Goal: Task Accomplishment & Management: Manage account settings

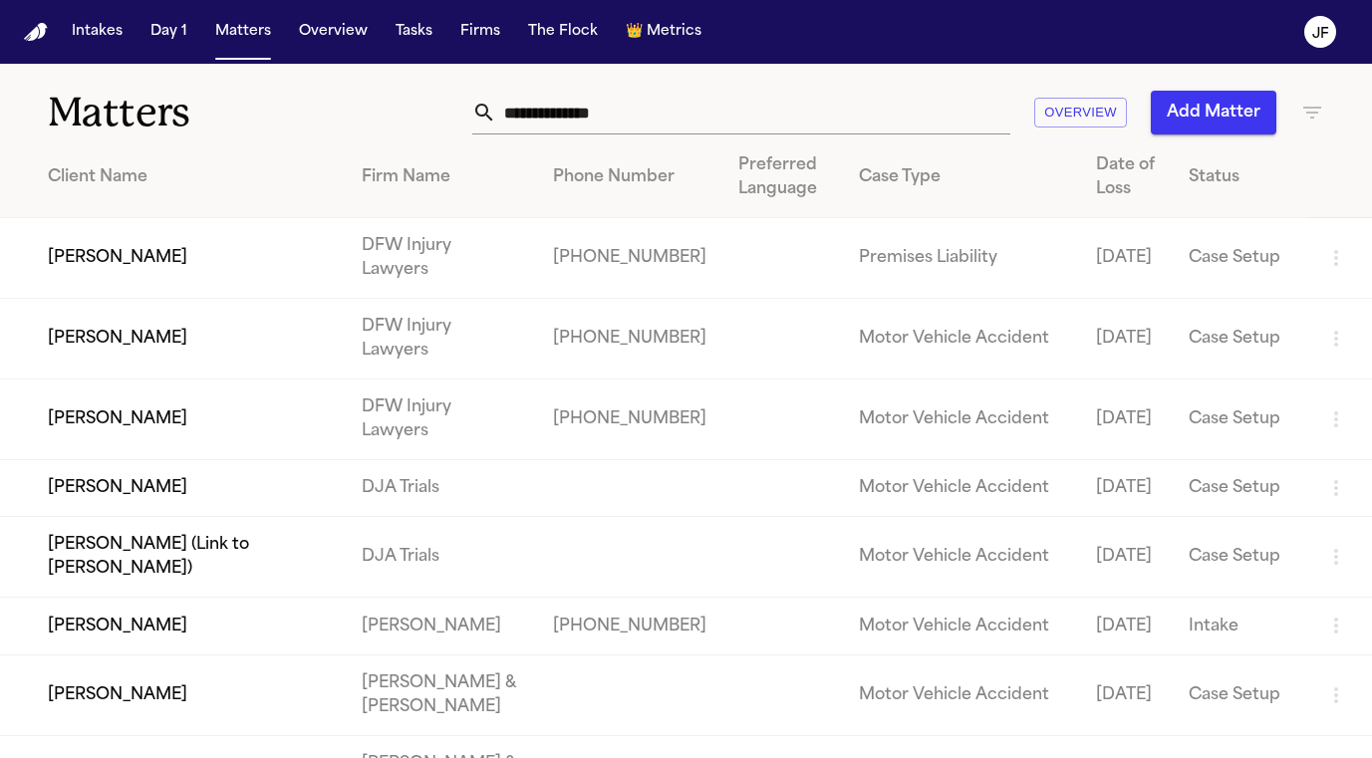
click at [597, 86] on div "Matters Overview Add Matter" at bounding box center [686, 101] width 1372 height 74
click at [597, 95] on input "text" at bounding box center [753, 113] width 514 height 44
paste input "**********"
type input "**********"
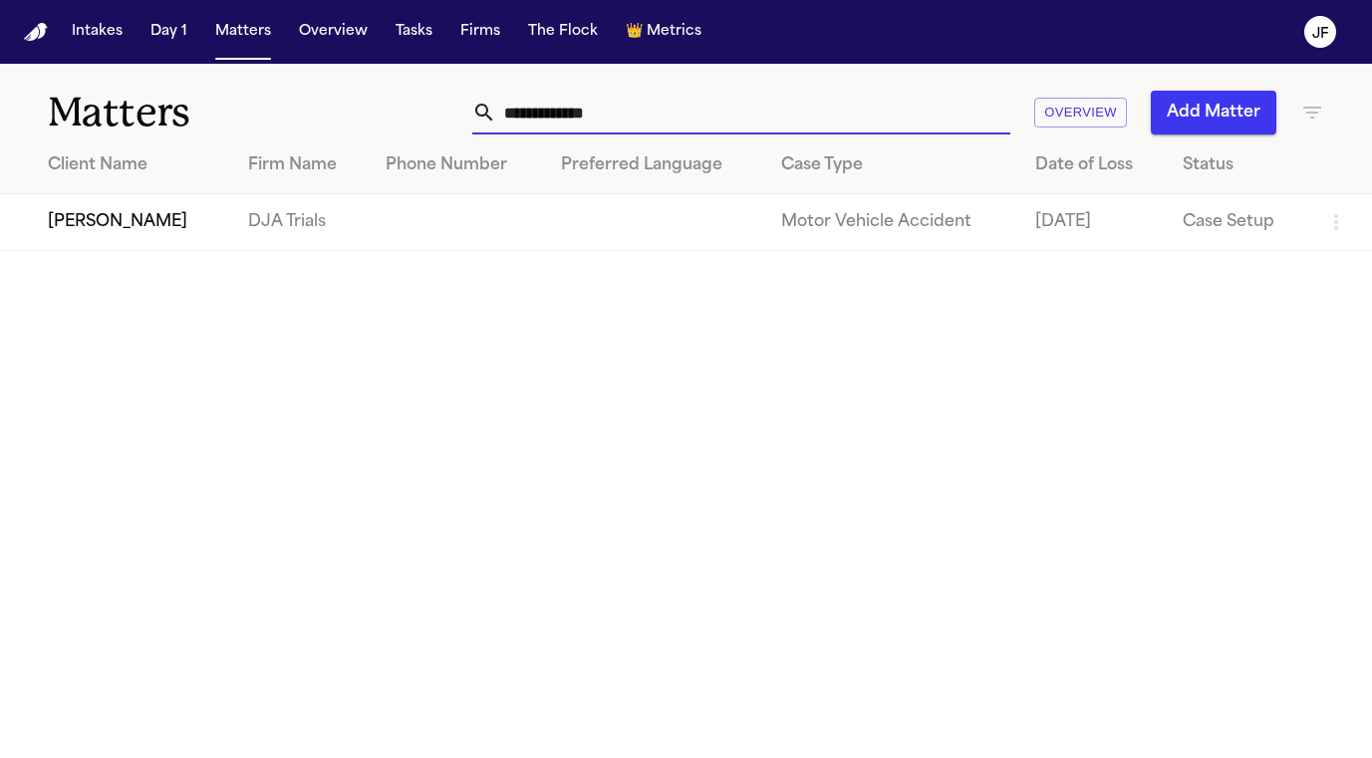
click at [92, 228] on td "[PERSON_NAME]" at bounding box center [116, 222] width 232 height 57
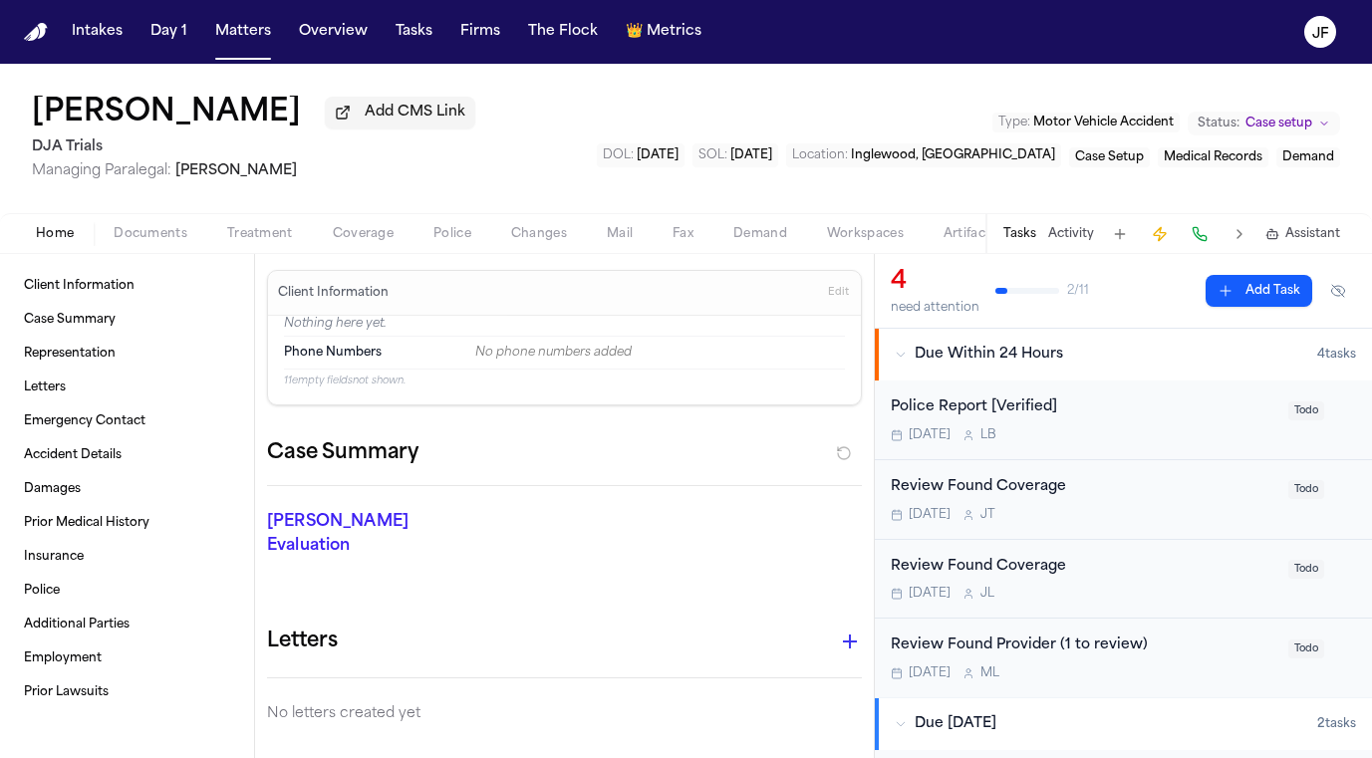
click at [127, 251] on div "Home Documents Treatment Coverage Police Changes Mail Fax Demand Workspaces Art…" at bounding box center [686, 233] width 1372 height 40
click at [145, 237] on span "Documents" at bounding box center [151, 234] width 74 height 16
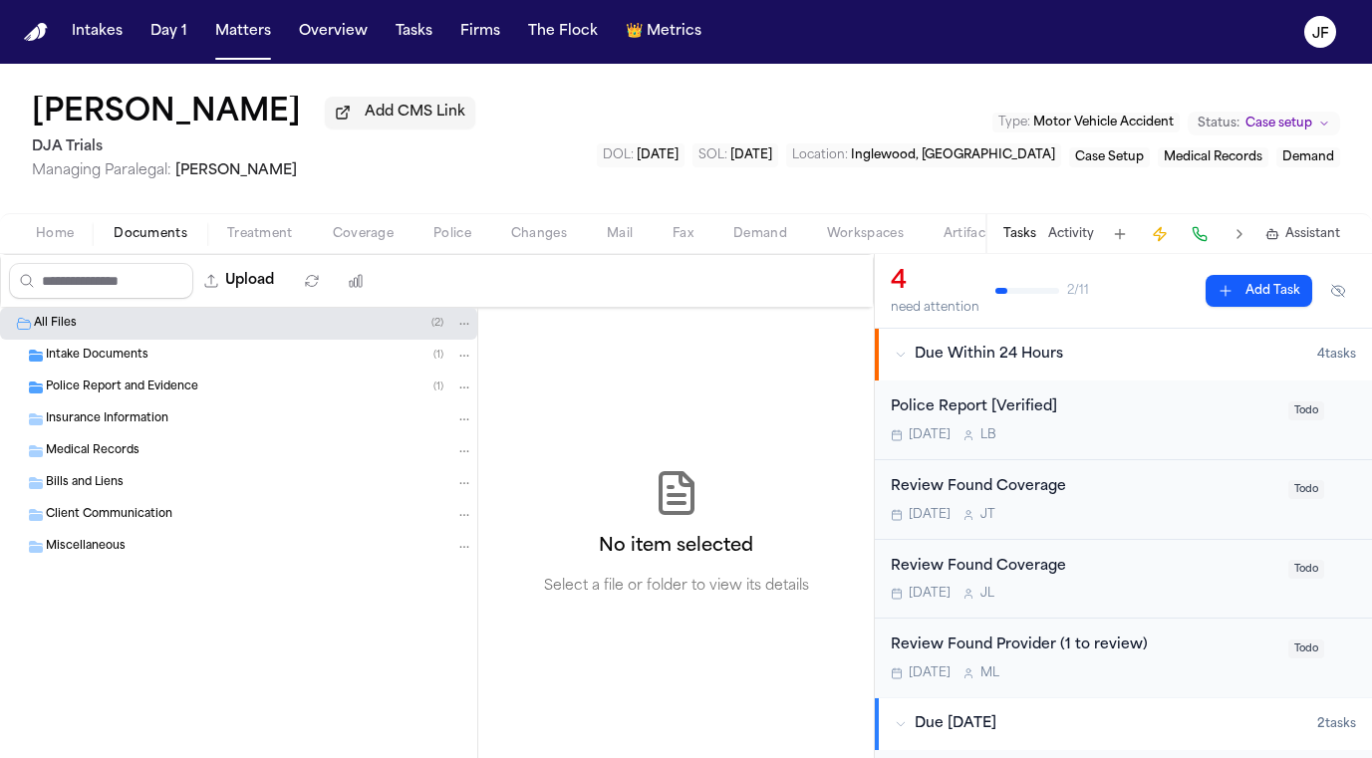
click at [121, 394] on span "Police Report and Evidence" at bounding box center [122, 388] width 152 height 17
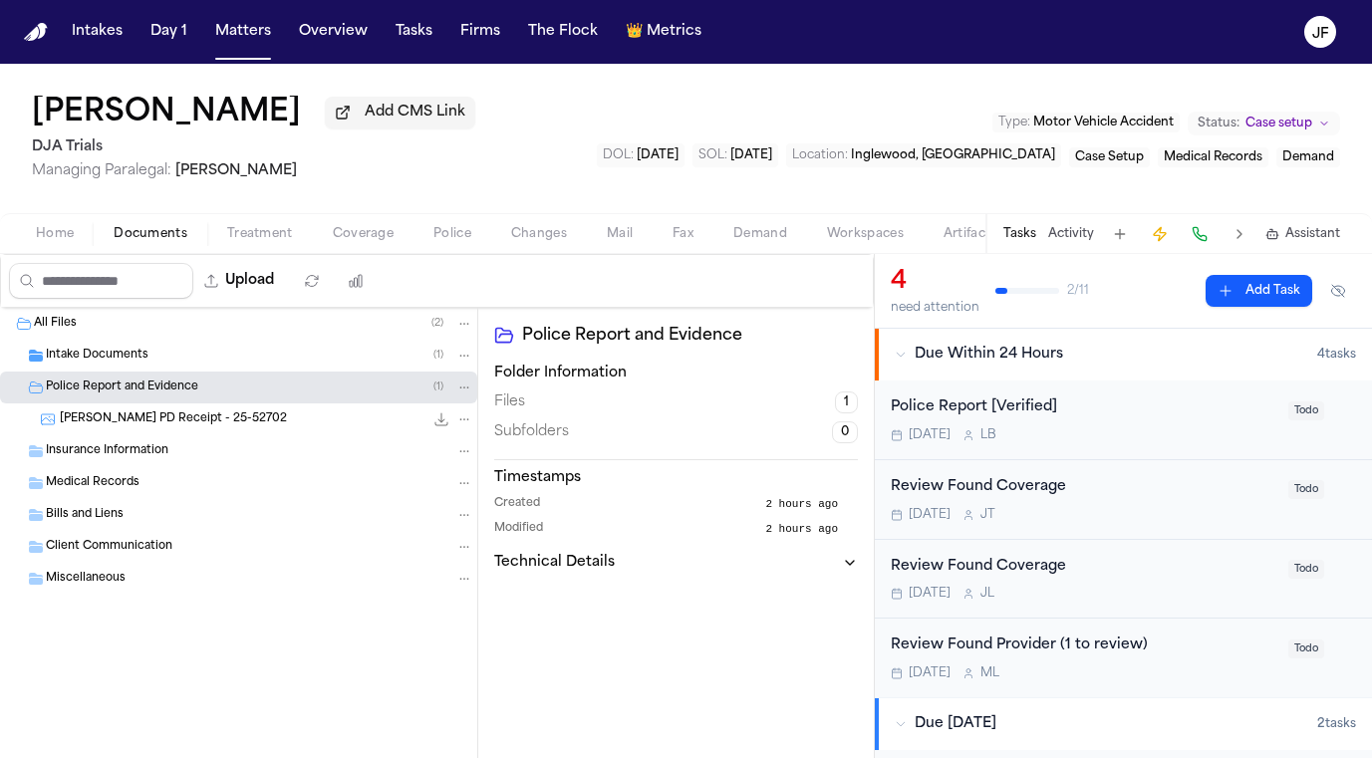
click at [183, 420] on span "[PERSON_NAME] PD Receipt - 25-52702" at bounding box center [173, 419] width 227 height 17
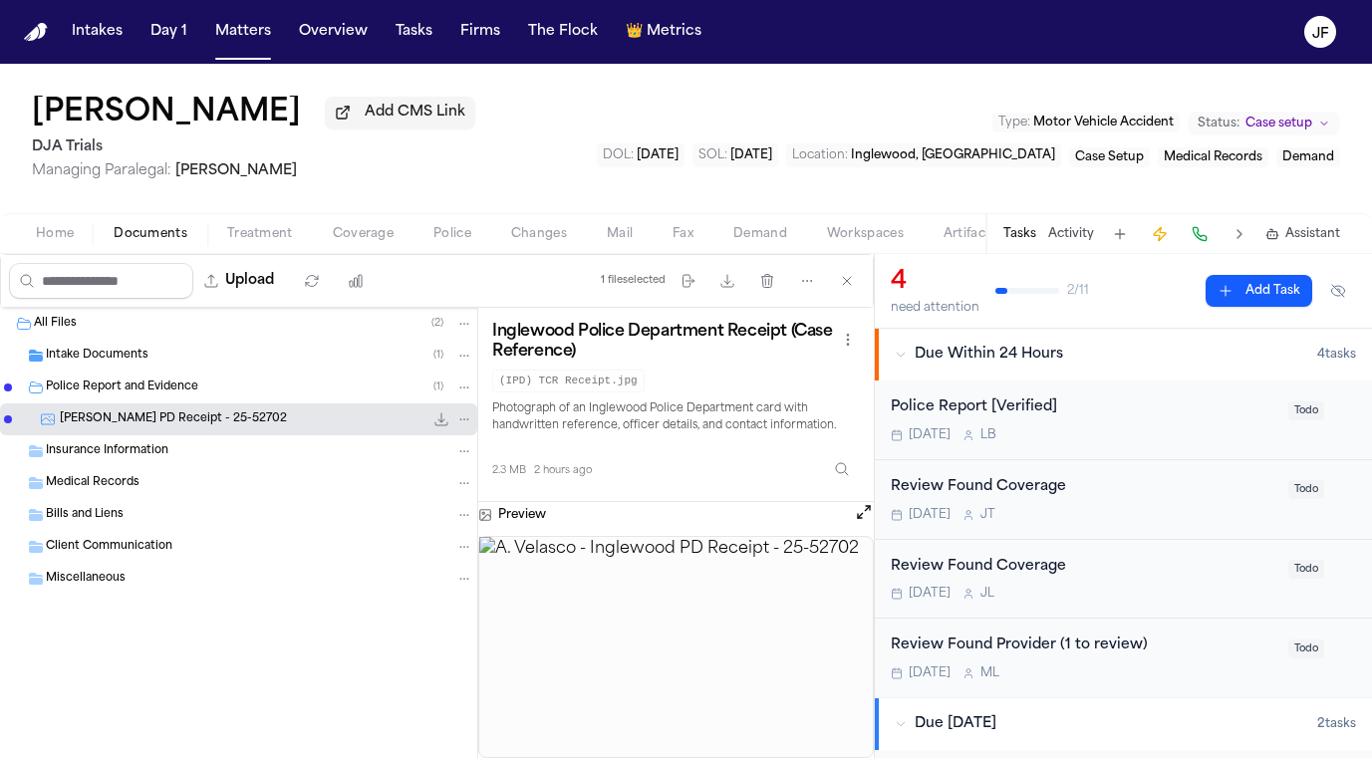
click at [657, 664] on img at bounding box center [675, 647] width 393 height 220
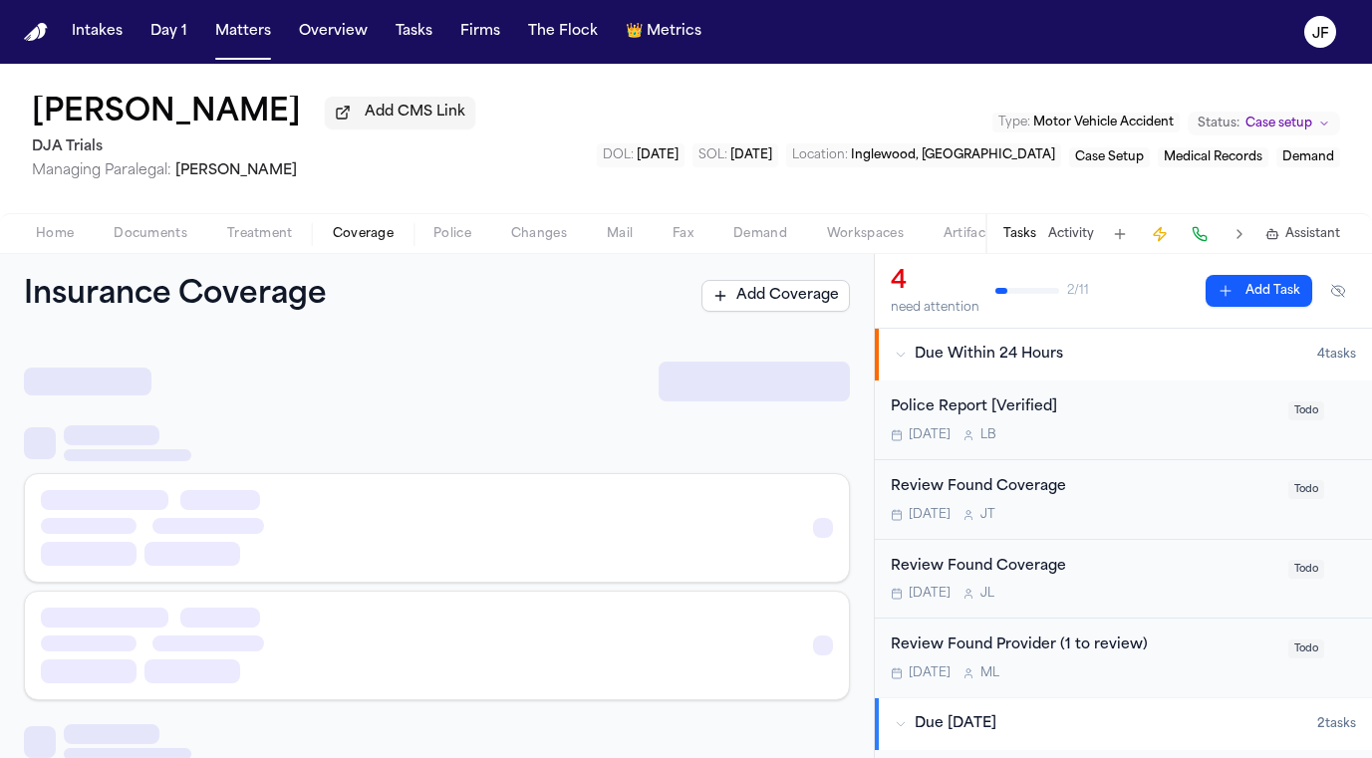
click at [347, 234] on span "Coverage" at bounding box center [363, 234] width 61 height 16
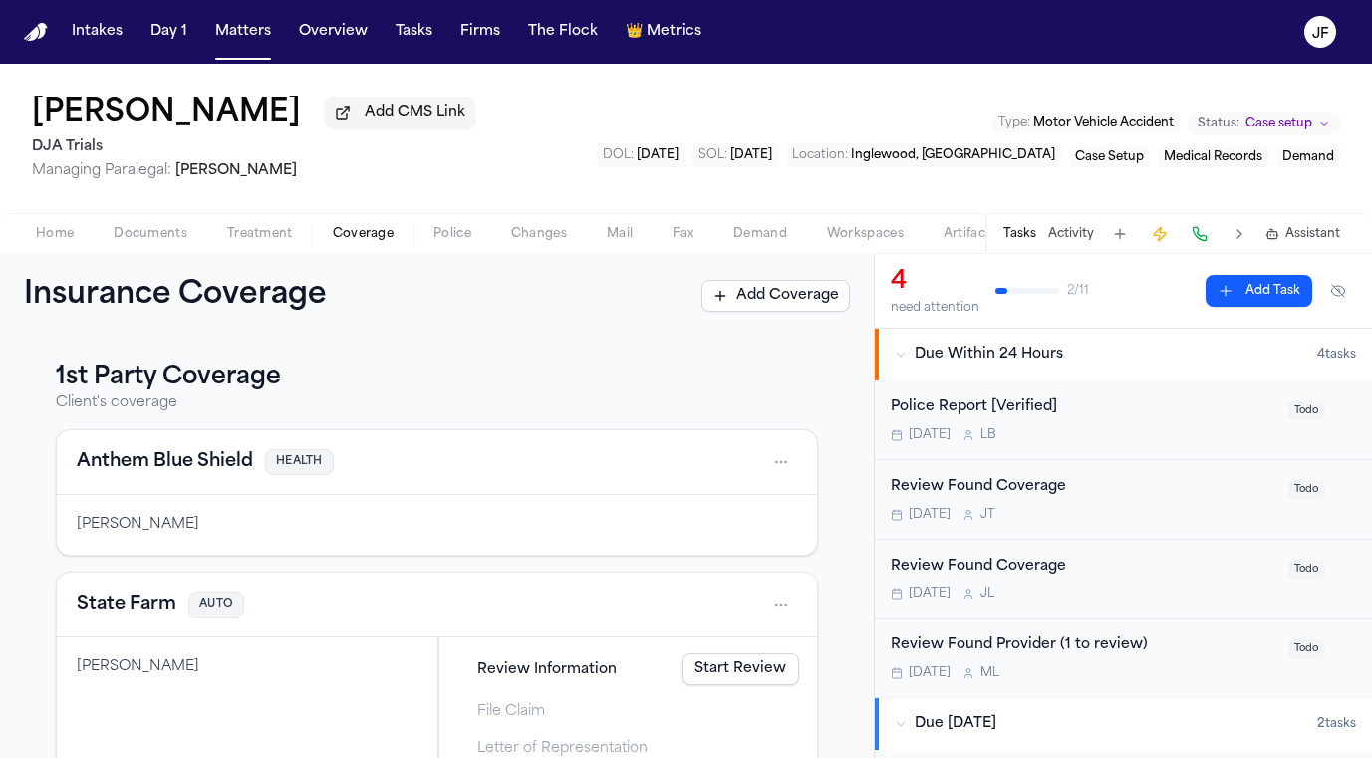
click at [145, 239] on span "Documents" at bounding box center [151, 234] width 74 height 16
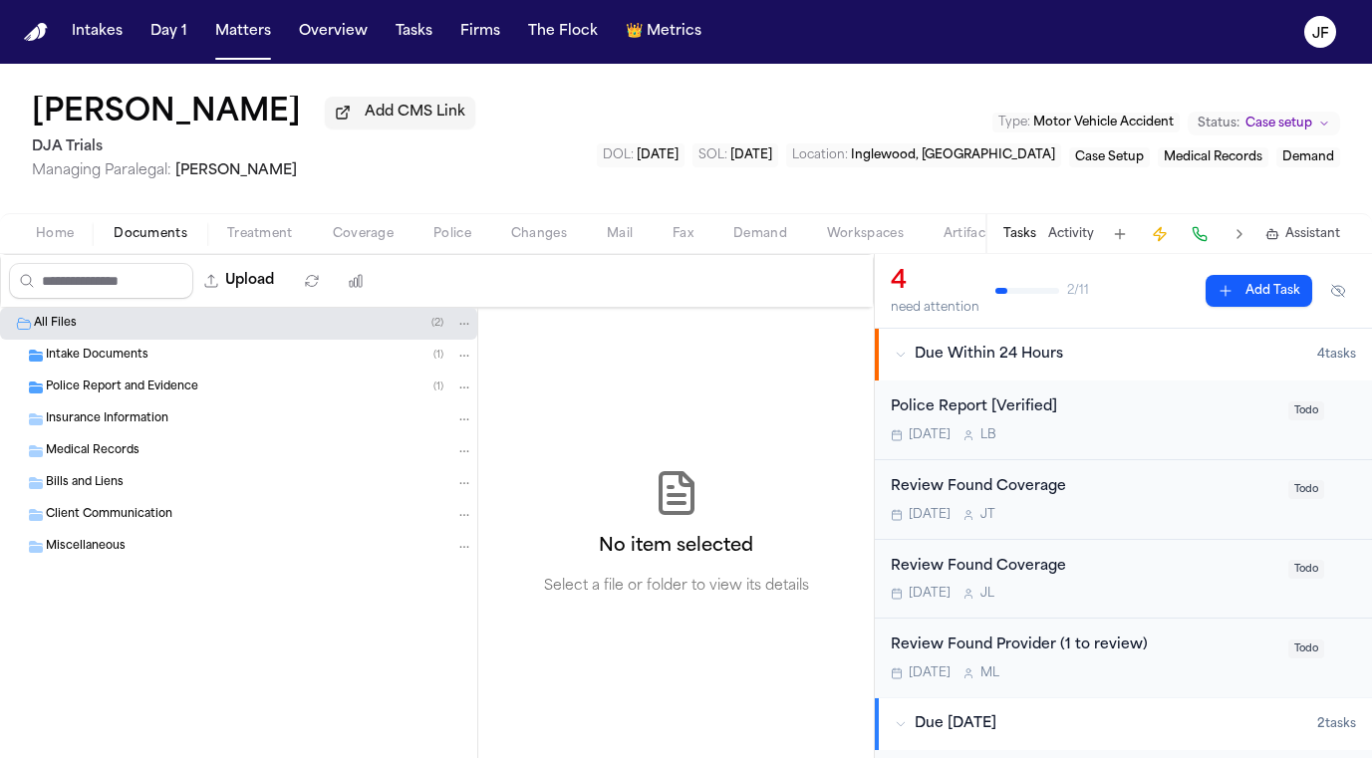
click at [108, 369] on div "Intake Documents ( 1 )" at bounding box center [238, 356] width 477 height 32
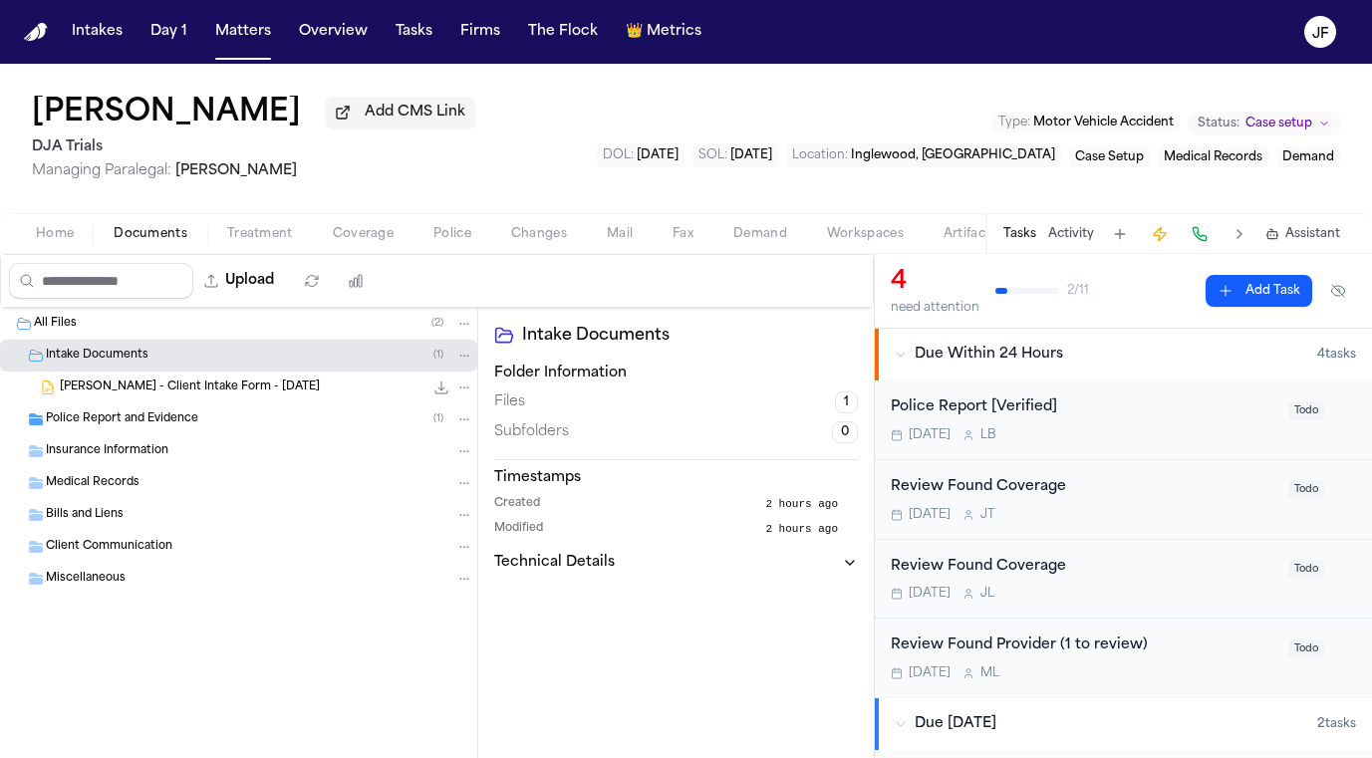
click at [172, 391] on span "[PERSON_NAME] - Client Intake Form - [DATE]" at bounding box center [190, 388] width 260 height 17
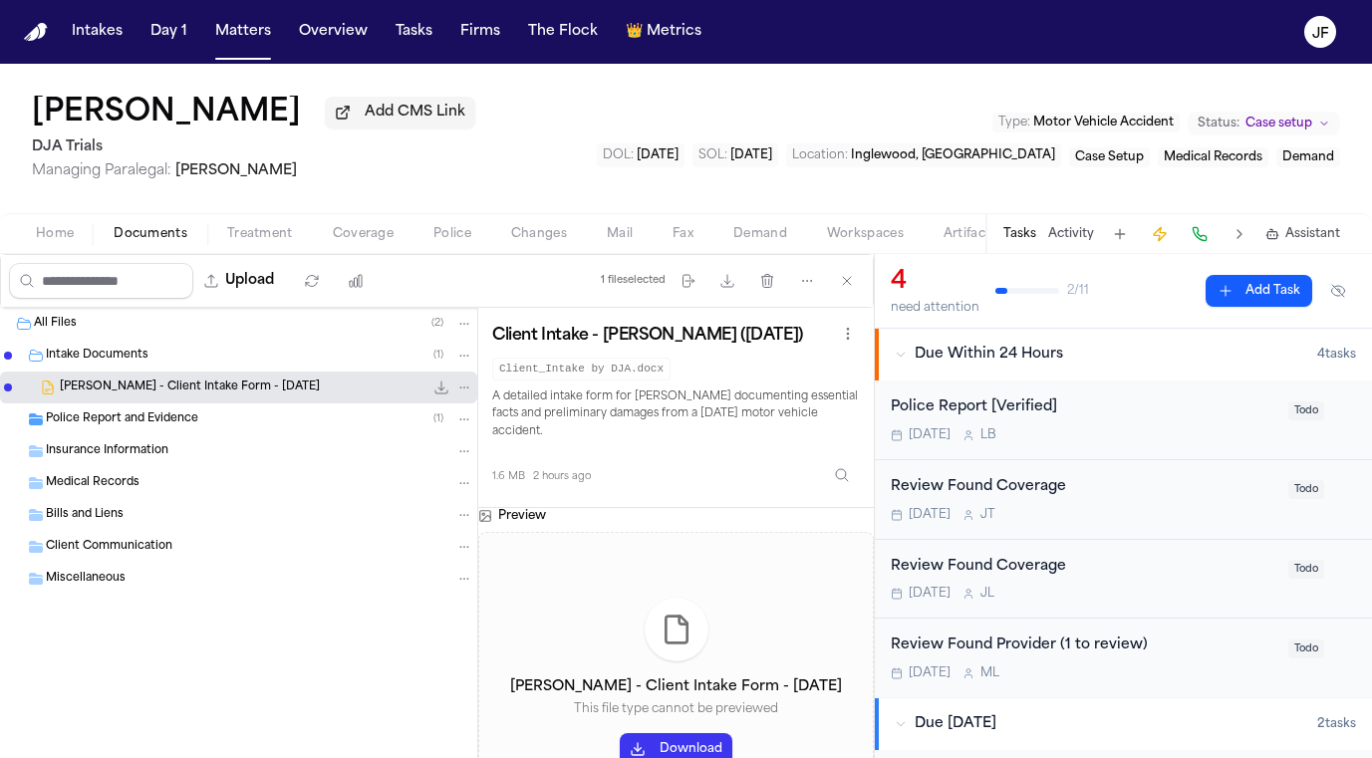
click at [437, 394] on icon "File: A. Velasco - Client Intake Form - 9.24.25" at bounding box center [441, 388] width 13 height 13
